Goal: Task Accomplishment & Management: Manage account settings

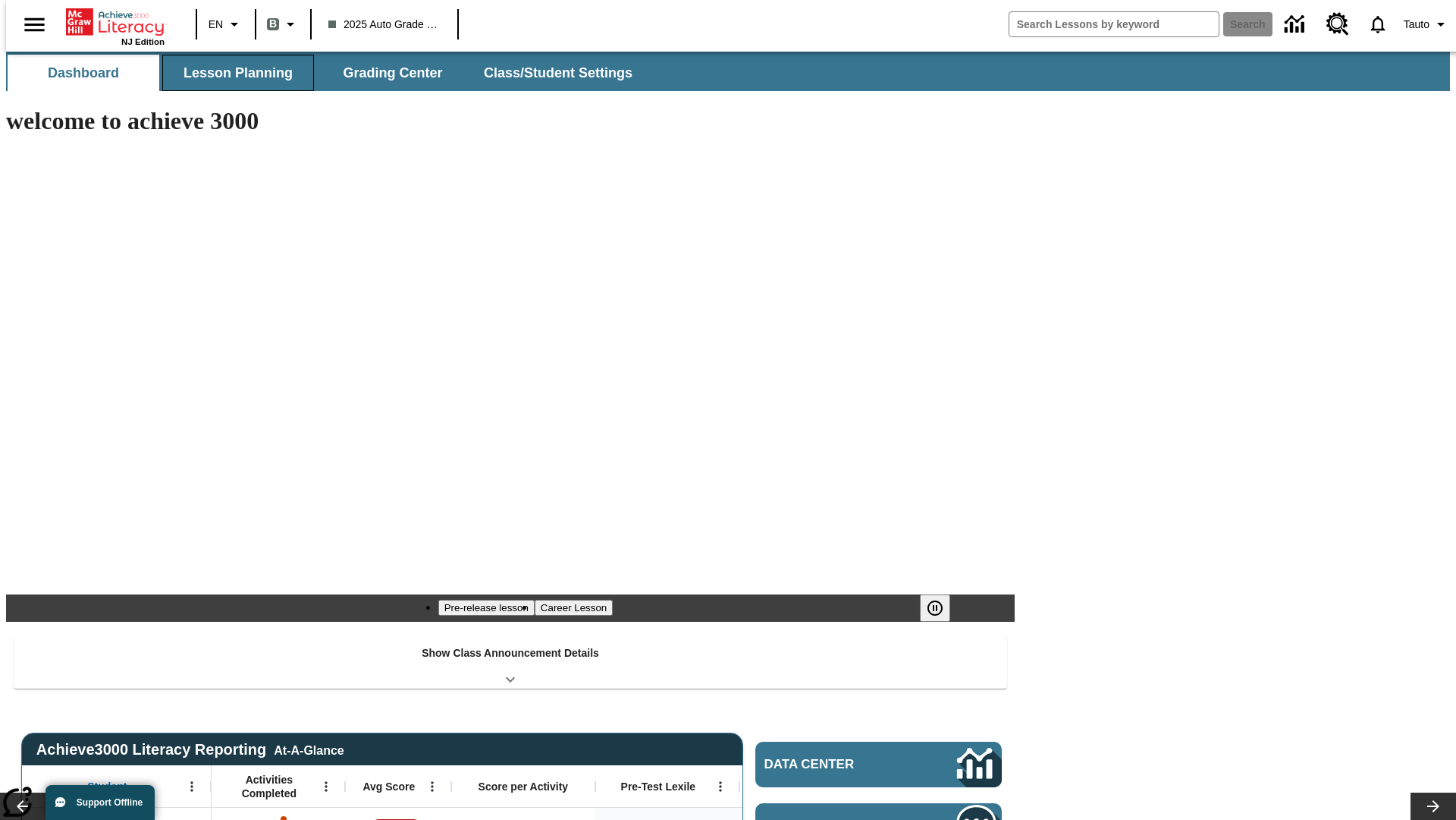
click at [232, 73] on span "Lesson Planning" at bounding box center [238, 73] width 109 height 18
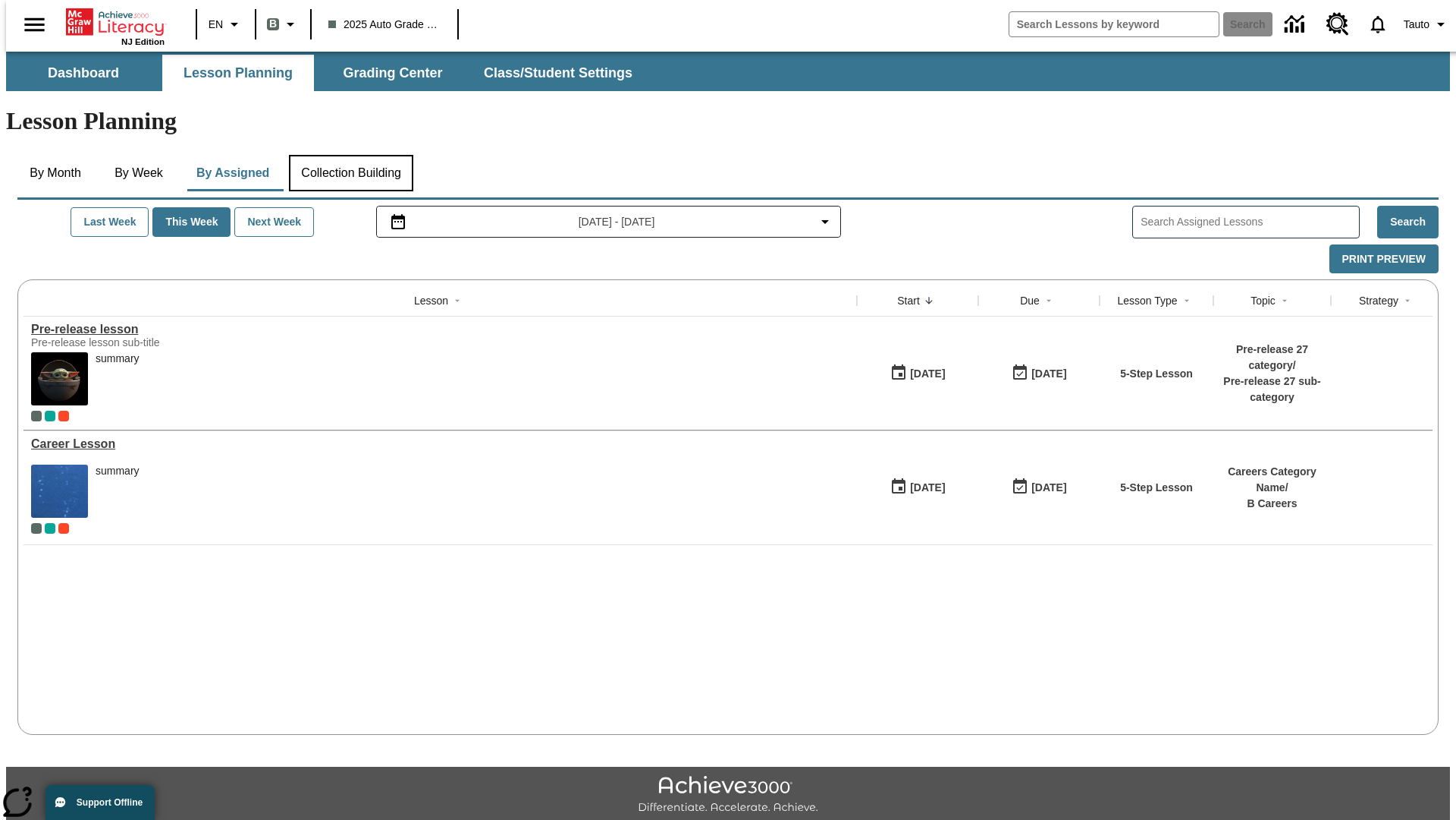
click at [351, 155] on button "Collection Building" at bounding box center [351, 173] width 124 height 36
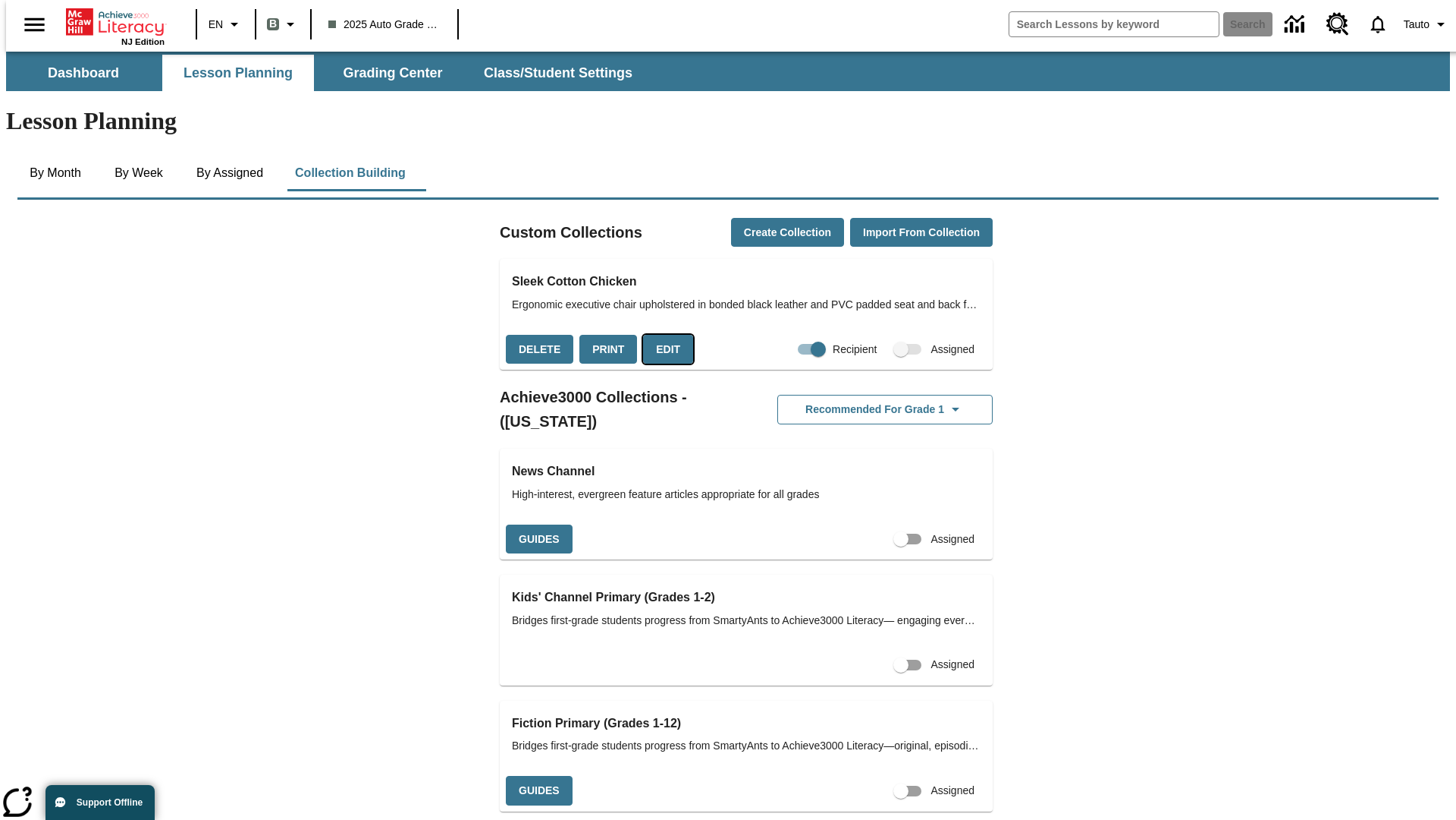
click at [663, 335] on button "Edit" at bounding box center [668, 349] width 50 height 30
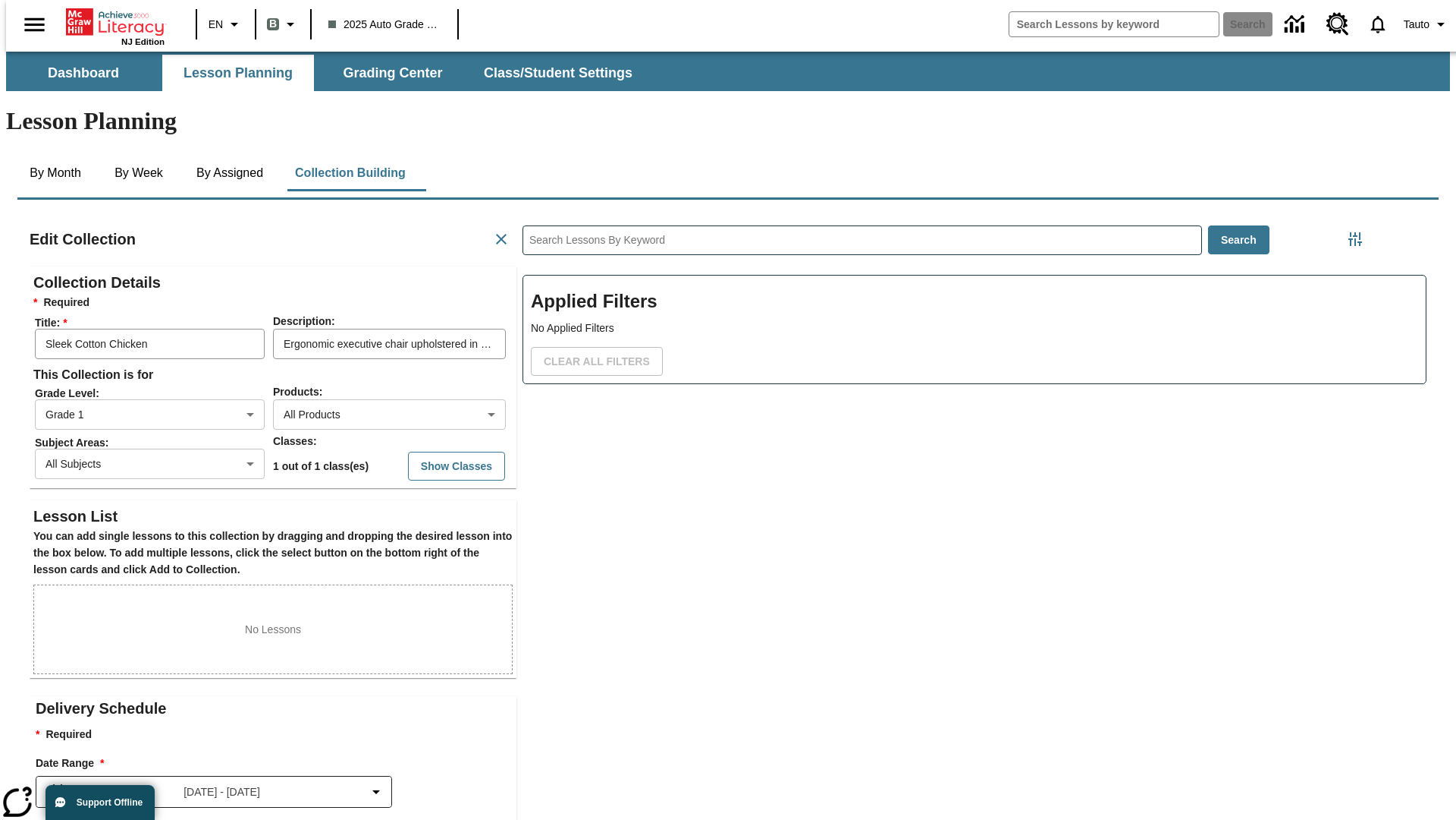
scroll to position [1, 1]
click at [365, 359] on body "Skip to main content NJ Edition EN B 2025 Auto Grade 1 B Search 0 Tauto Dashboa…" at bounding box center [728, 527] width 1444 height 952
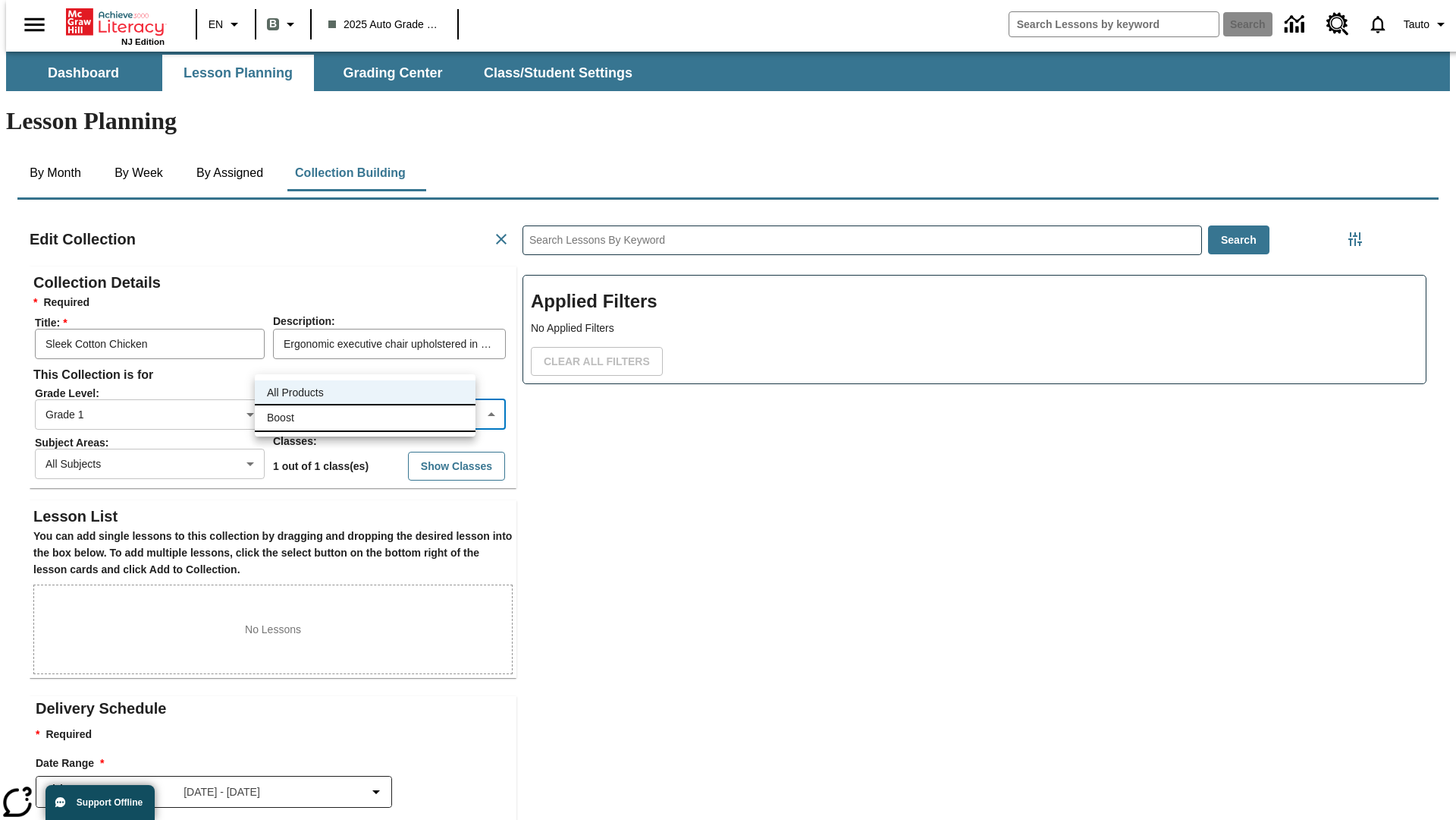
click at [365, 418] on li "Boost" at bounding box center [365, 418] width 221 height 25
type input "12"
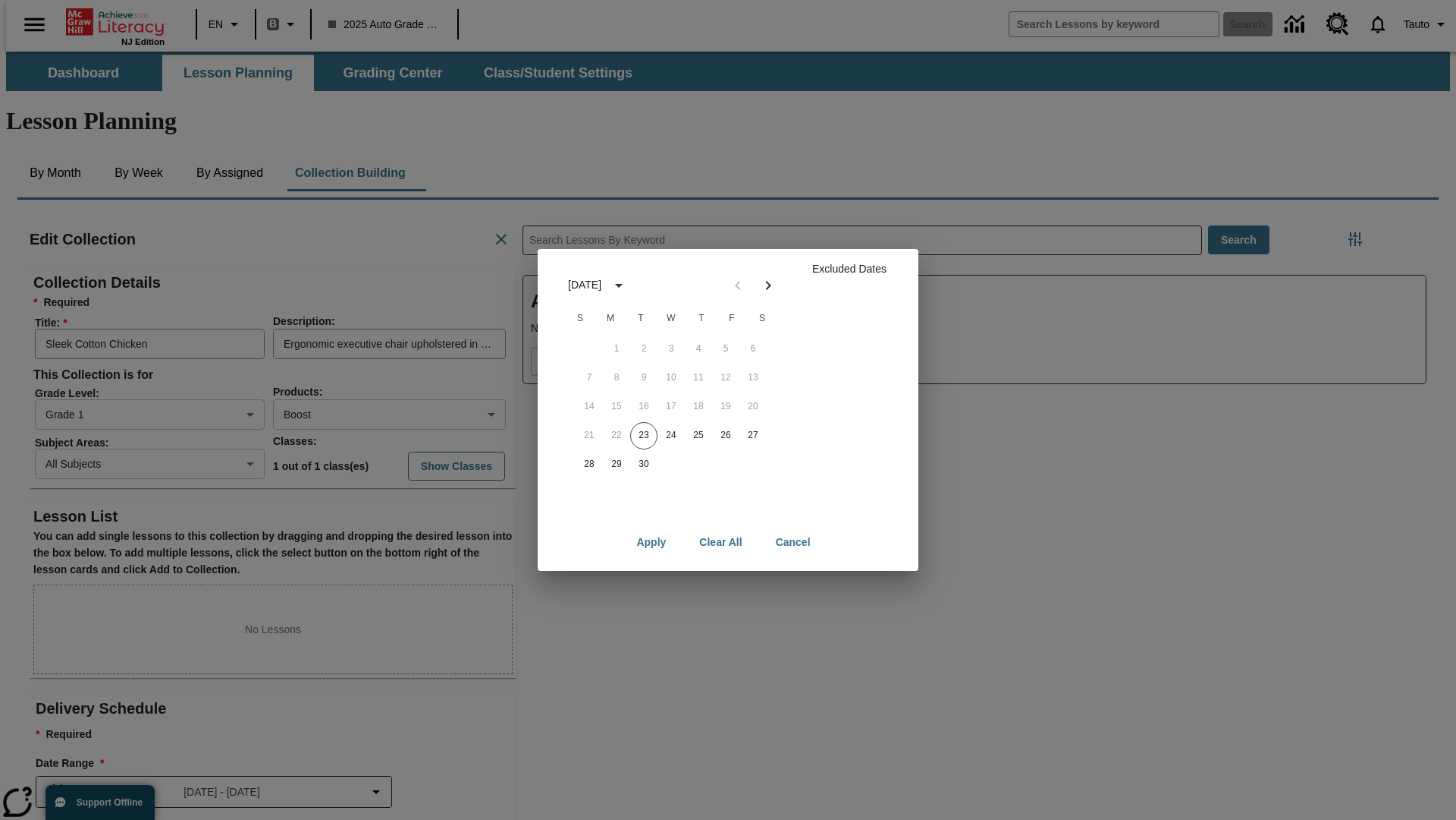
scroll to position [152, 0]
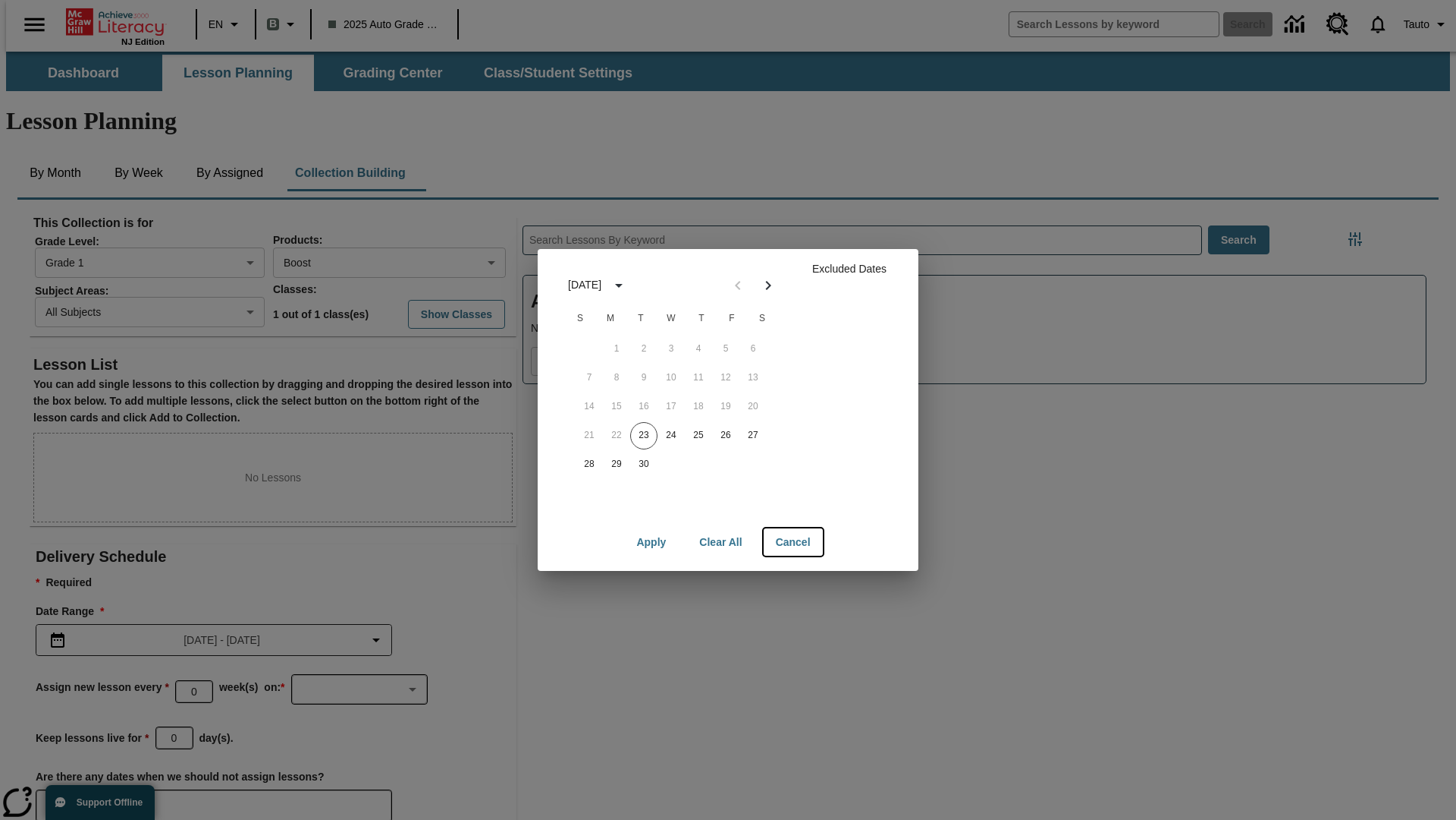
click at [793, 542] on button "Cancel" at bounding box center [794, 542] width 59 height 28
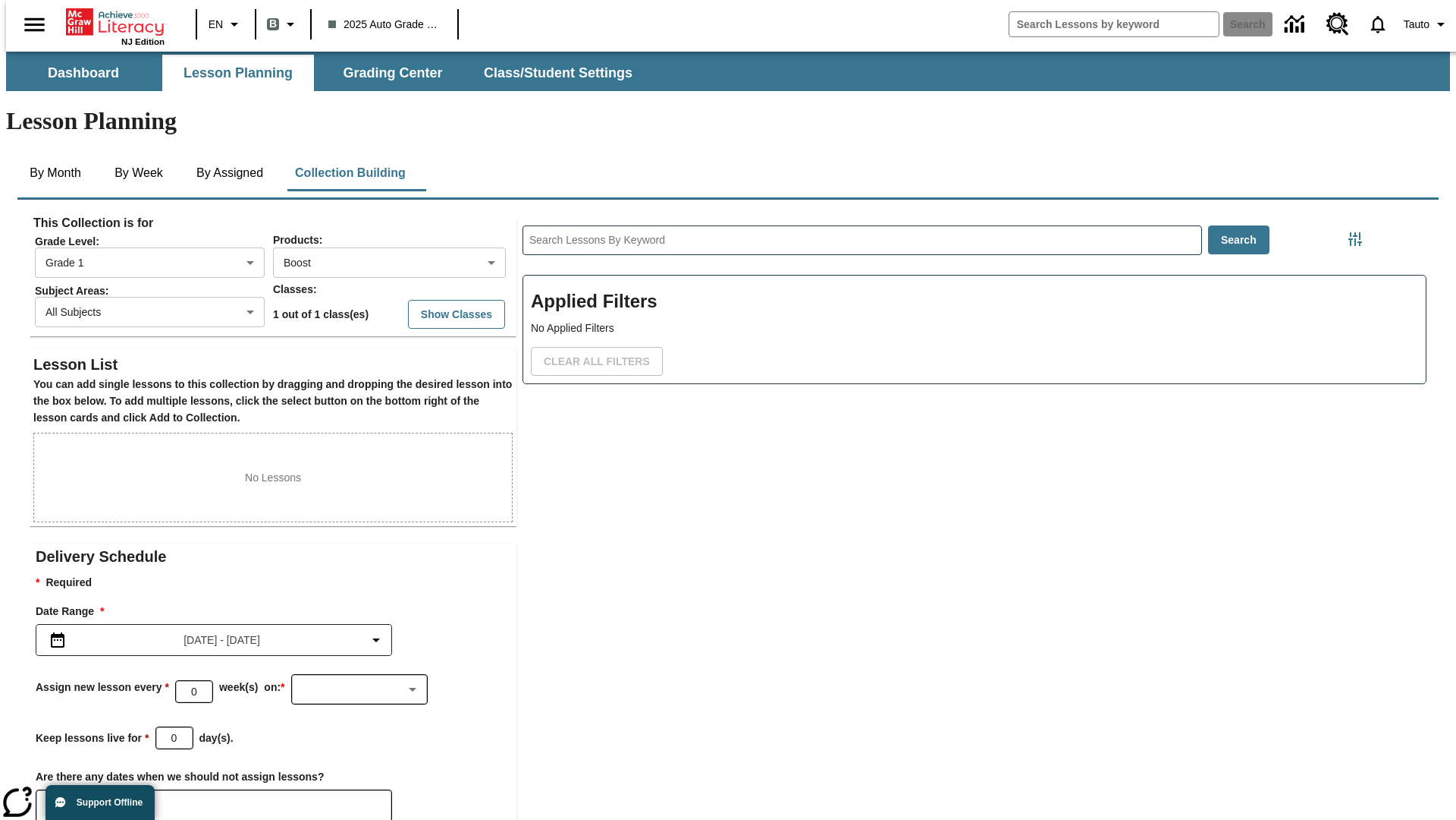
click at [56, 798] on icon "Choose Dates" at bounding box center [62, 805] width 14 height 15
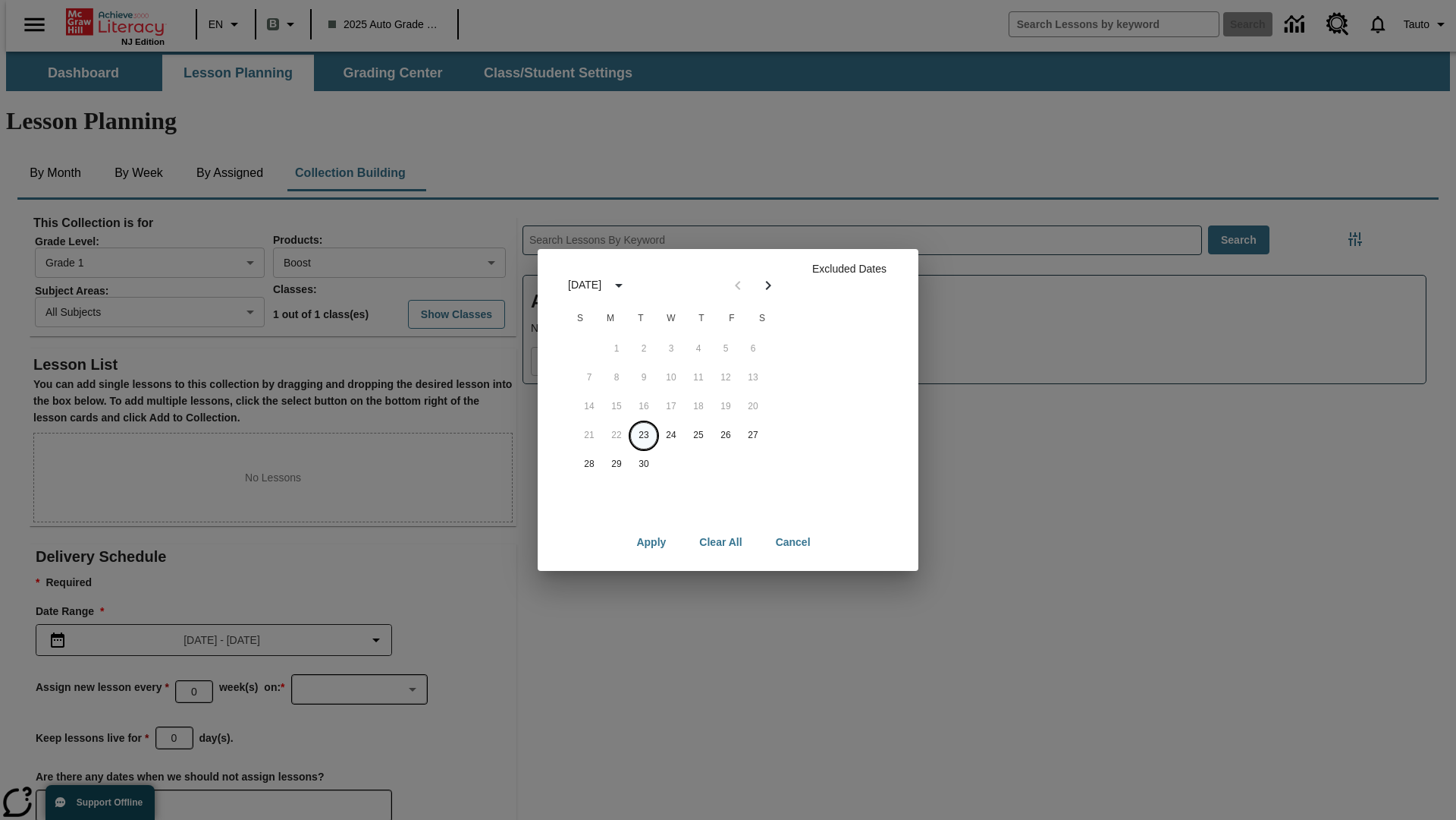
click at [644, 435] on button "23" at bounding box center [644, 435] width 27 height 27
click at [722, 542] on button "Clear All" at bounding box center [720, 542] width 67 height 28
click at [644, 435] on button "23" at bounding box center [644, 435] width 27 height 27
click at [671, 435] on button "24" at bounding box center [671, 435] width 27 height 27
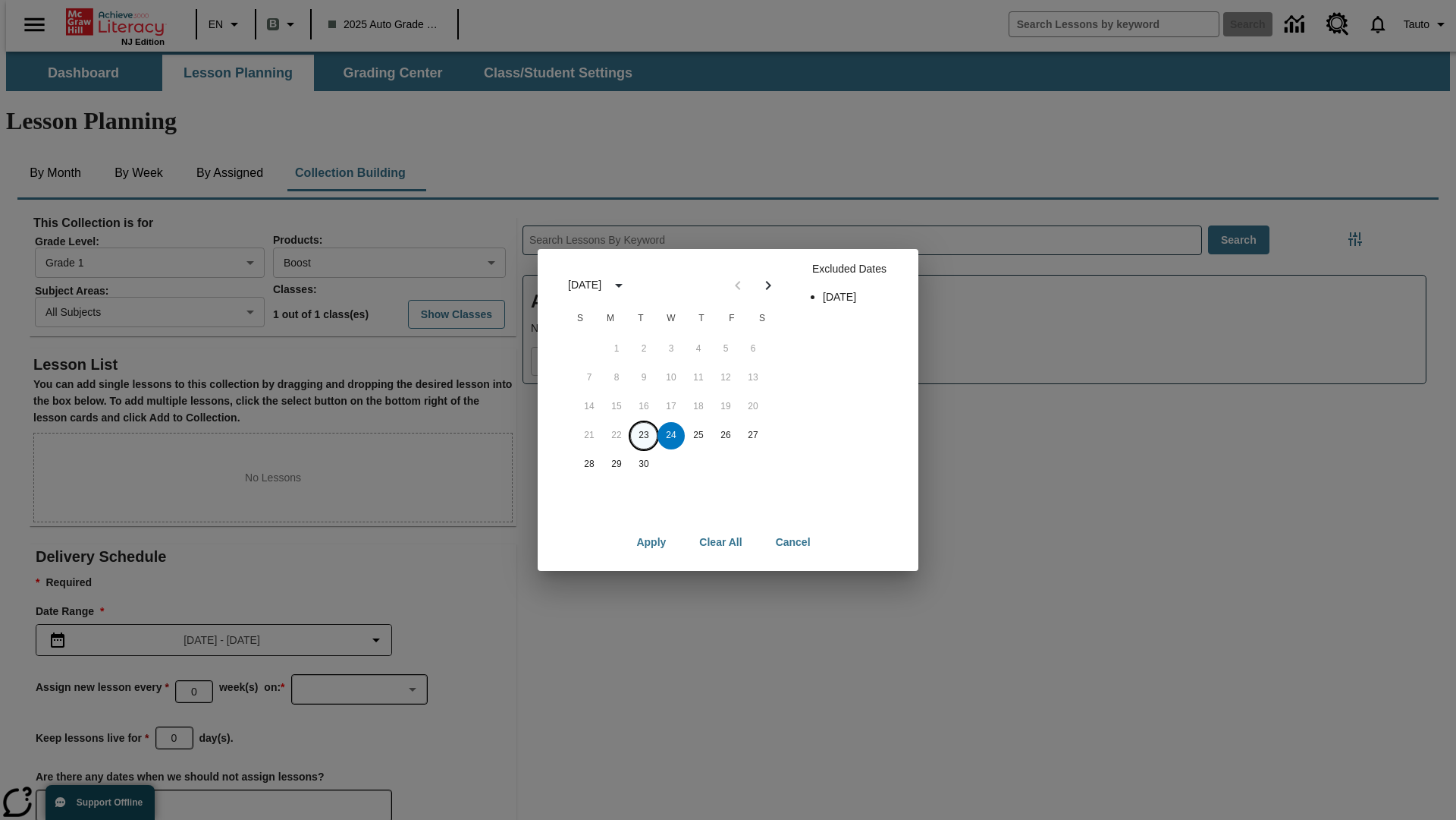
click at [644, 435] on button "23" at bounding box center [644, 435] width 27 height 27
click at [671, 435] on button "24" at bounding box center [671, 435] width 27 height 27
click at [652, 542] on button "Apply" at bounding box center [651, 542] width 54 height 28
type input "2025-09-23"
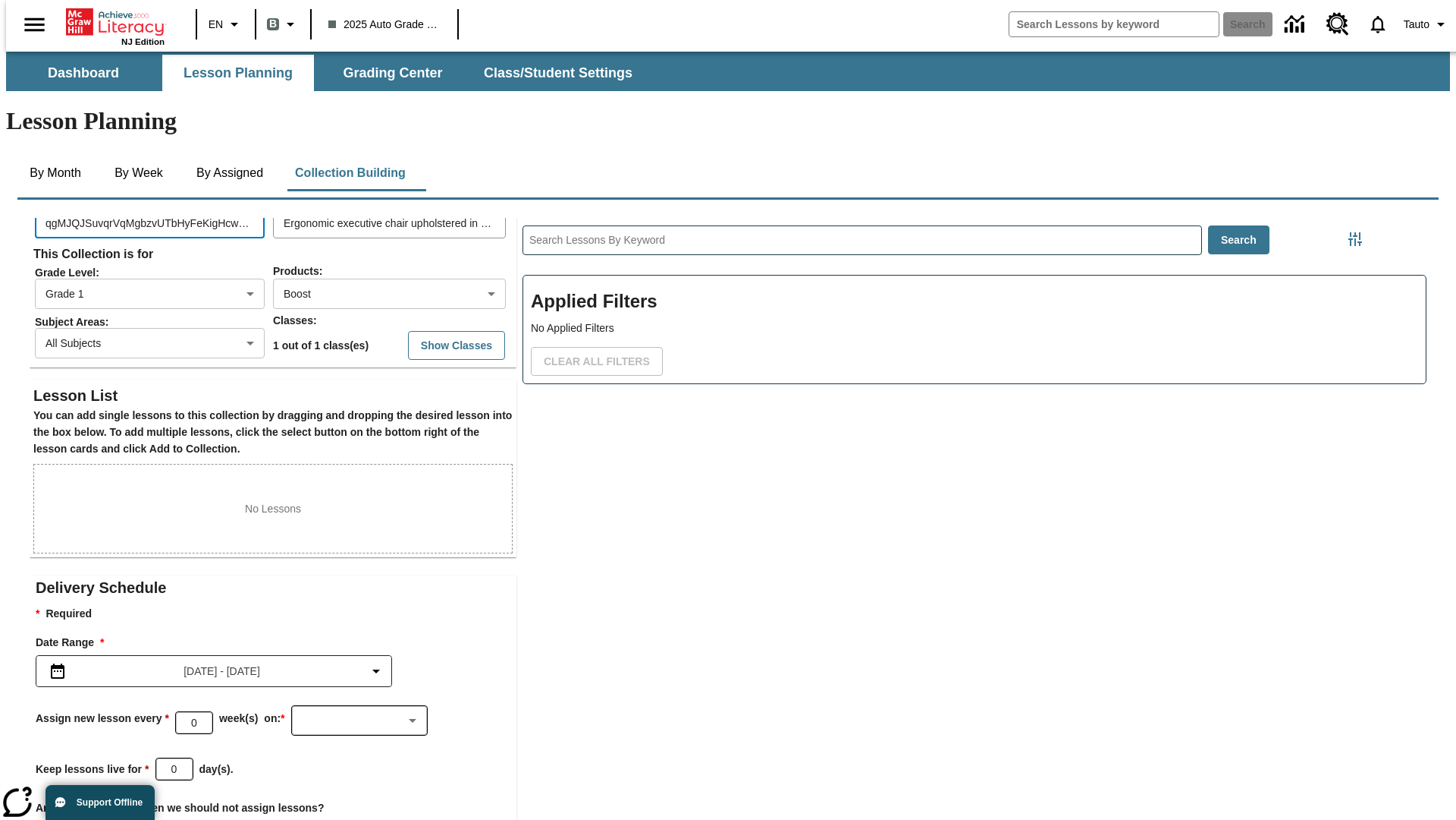
scroll to position [0, 411]
type input "qgMJQJSuvqrVqMgbzvUTbHyFeKigHcwAipLVbripVIIwmPsFeVHoYaKacOIRAZrtwZPBuTxKovyXPMP…"
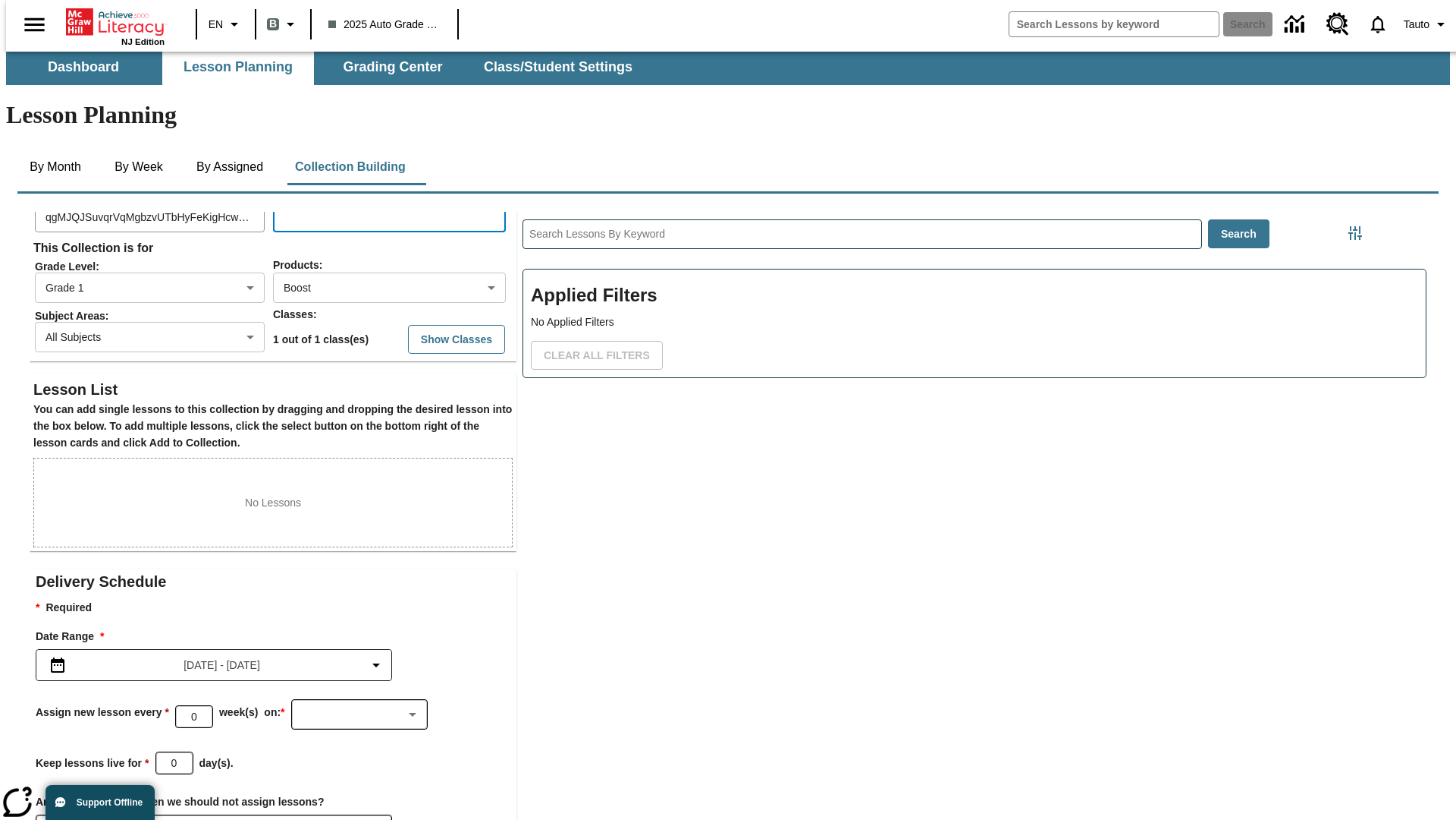
type input "YxIqIXEJwMfdDnepODLopTHcxWdPHPPtWkeYvXoRAlRhdDkGufwhVBHmotbClGnKVfWFyZPRqvjuffN…"
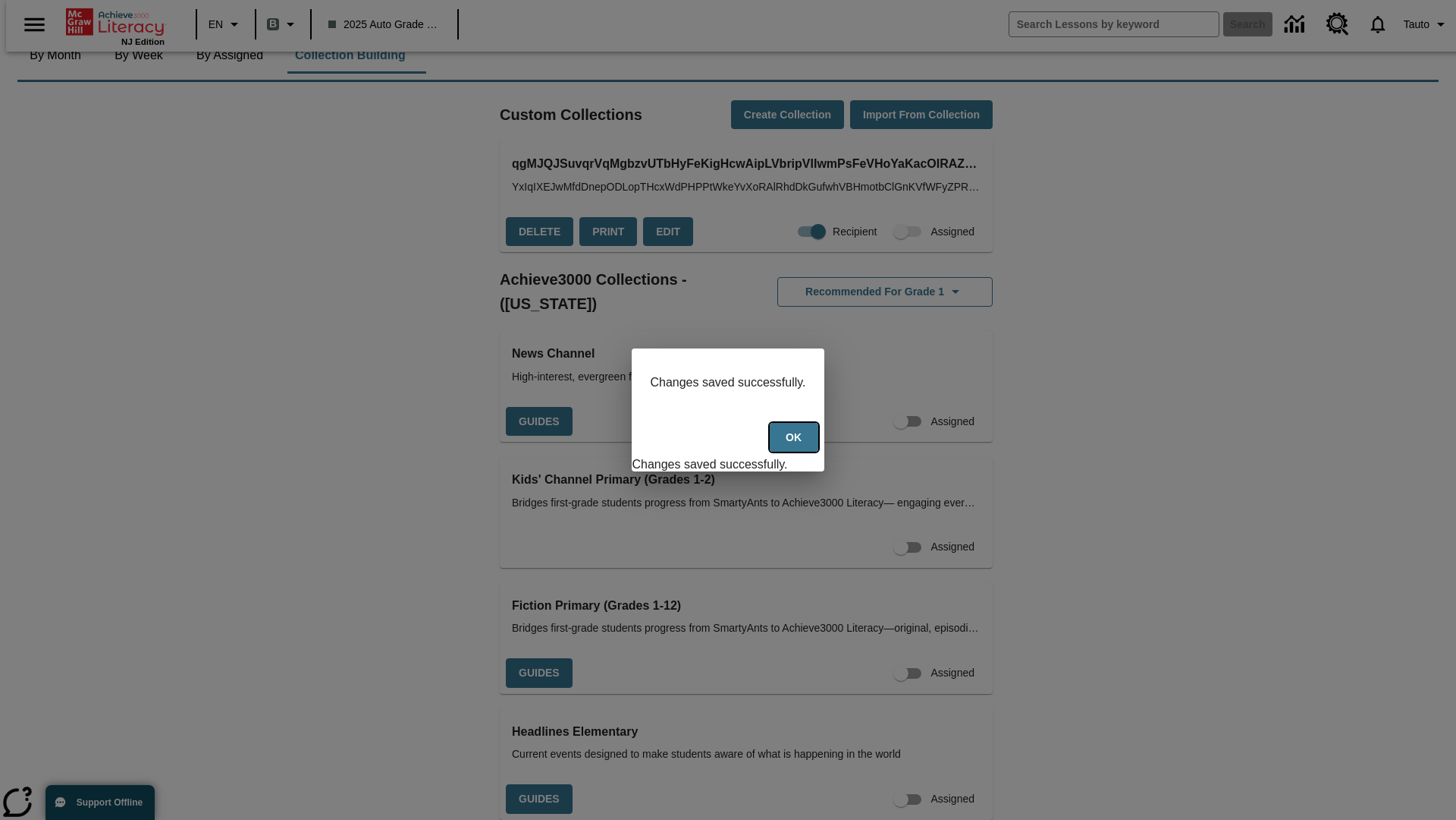
click at [795, 446] on button "Ok" at bounding box center [794, 437] width 48 height 30
